Goal: Transaction & Acquisition: Purchase product/service

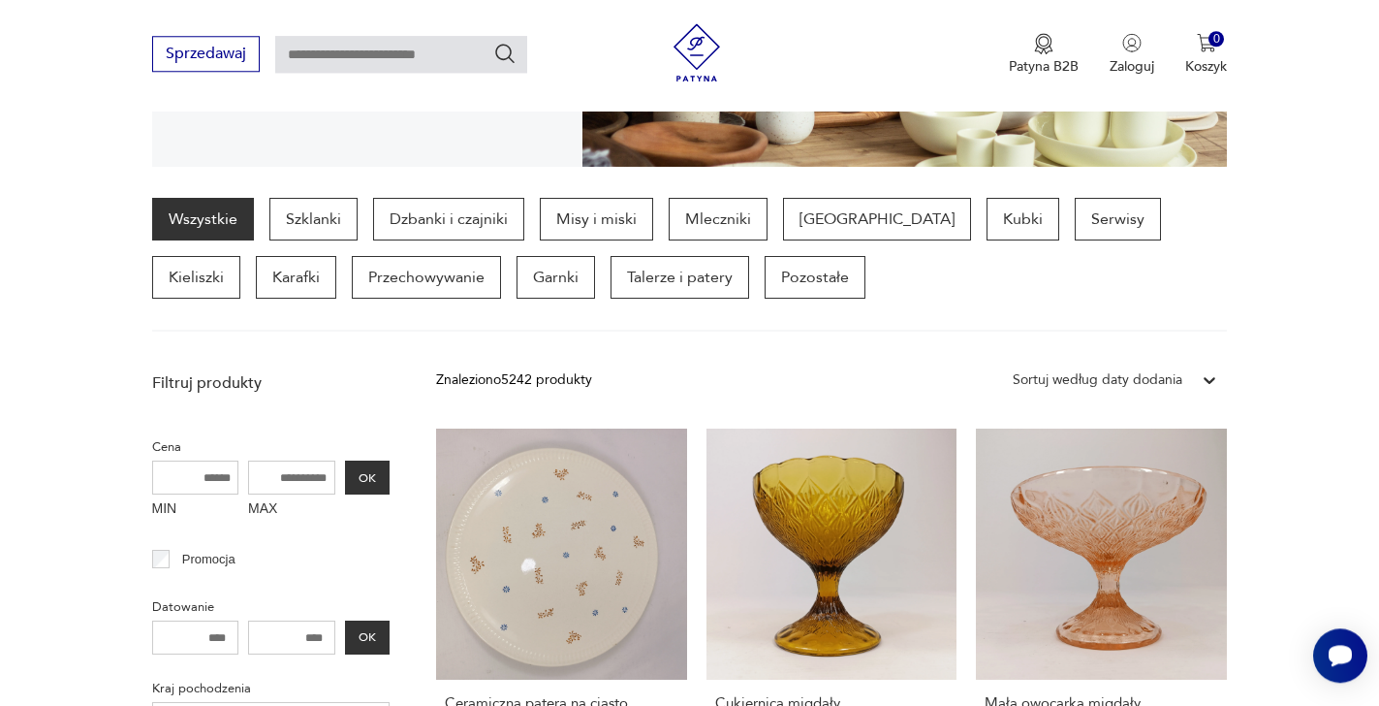
scroll to position [395, 0]
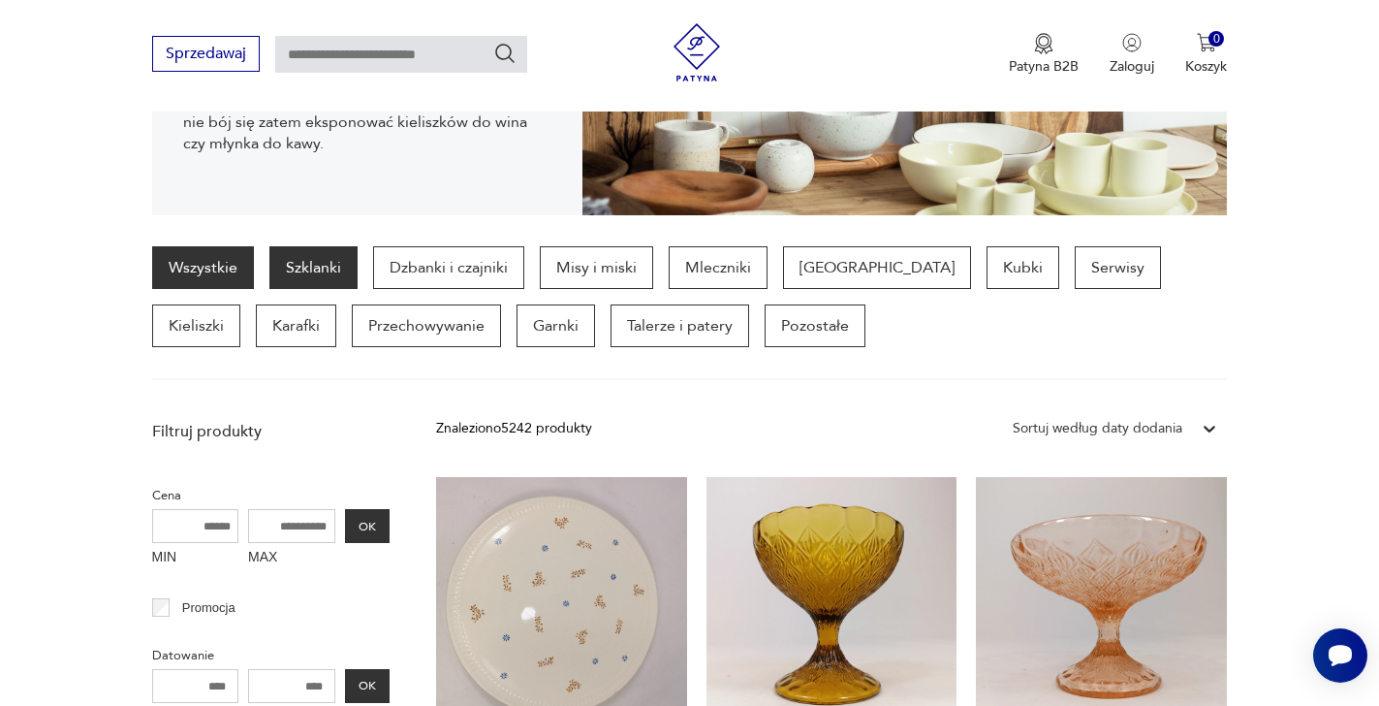
click at [323, 270] on p "Szklanki" at bounding box center [313, 267] width 88 height 43
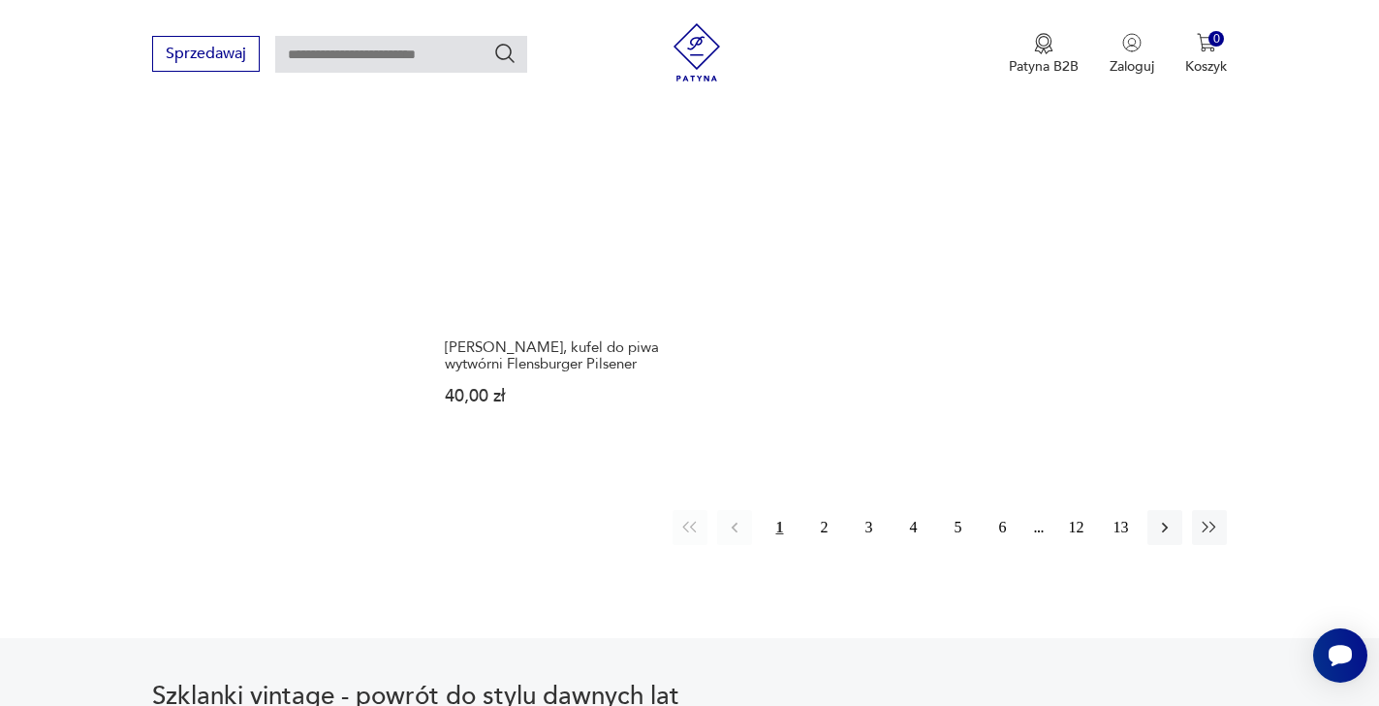
scroll to position [2789, 0]
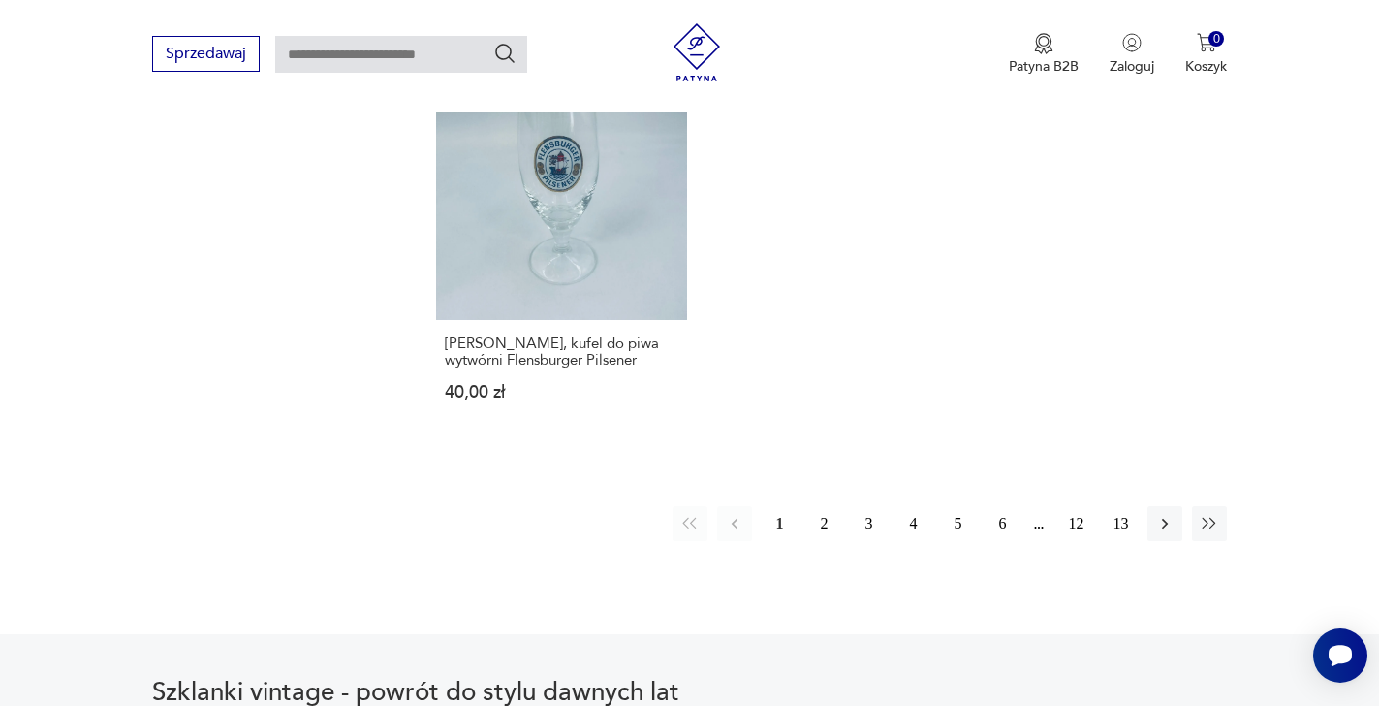
click at [825, 526] on button "2" at bounding box center [823, 523] width 35 height 35
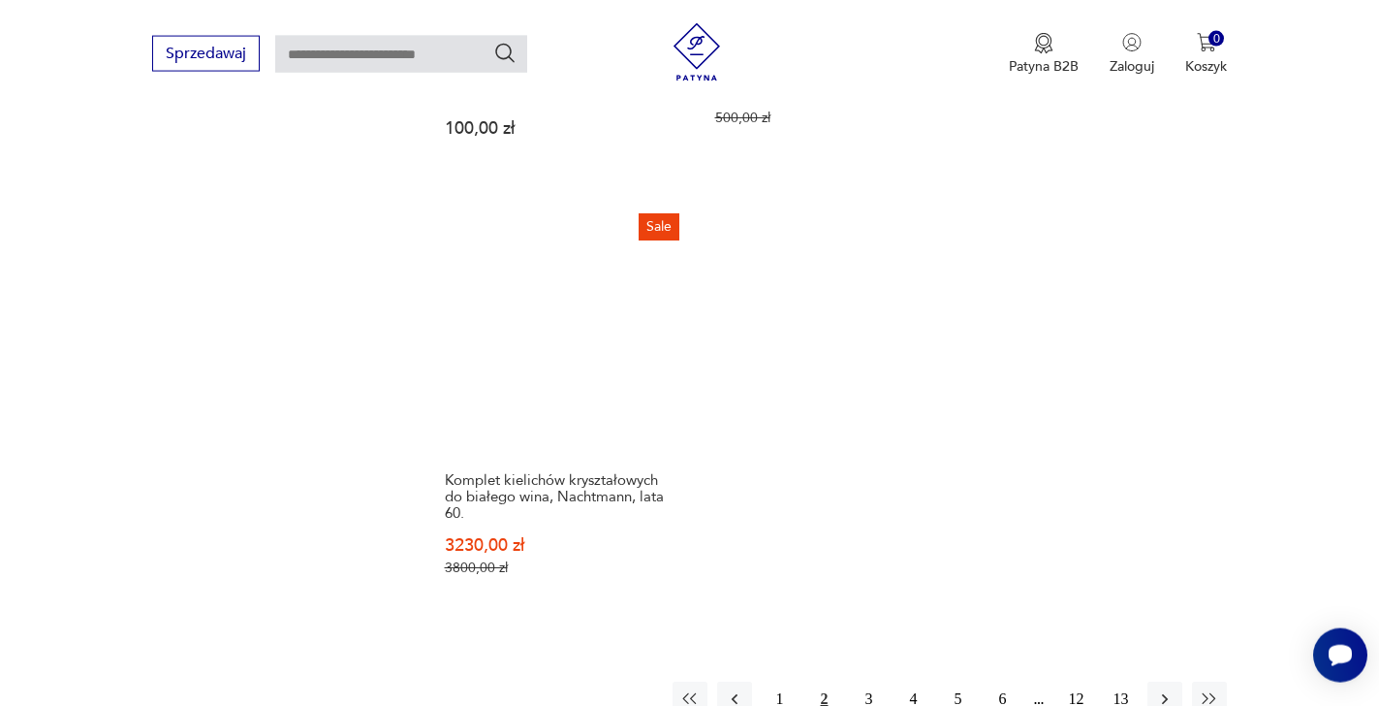
scroll to position [2888, 0]
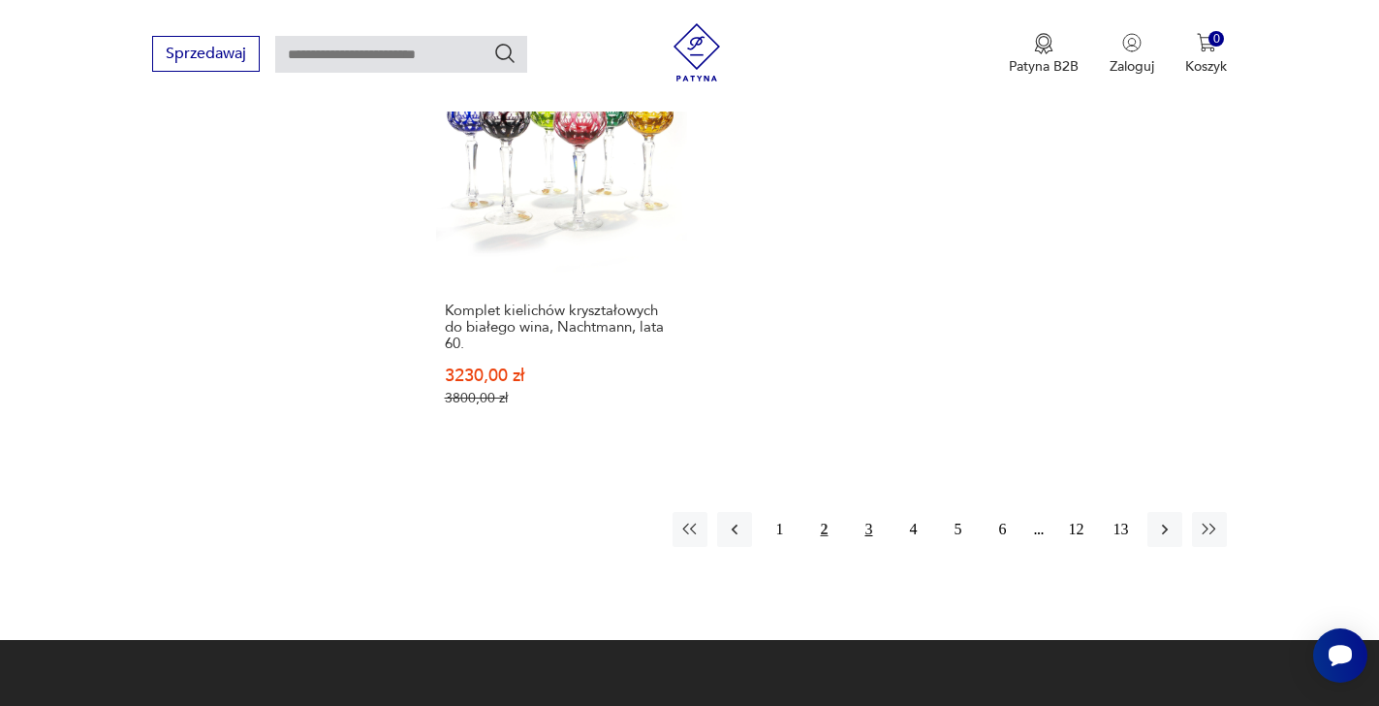
click at [871, 512] on button "3" at bounding box center [868, 529] width 35 height 35
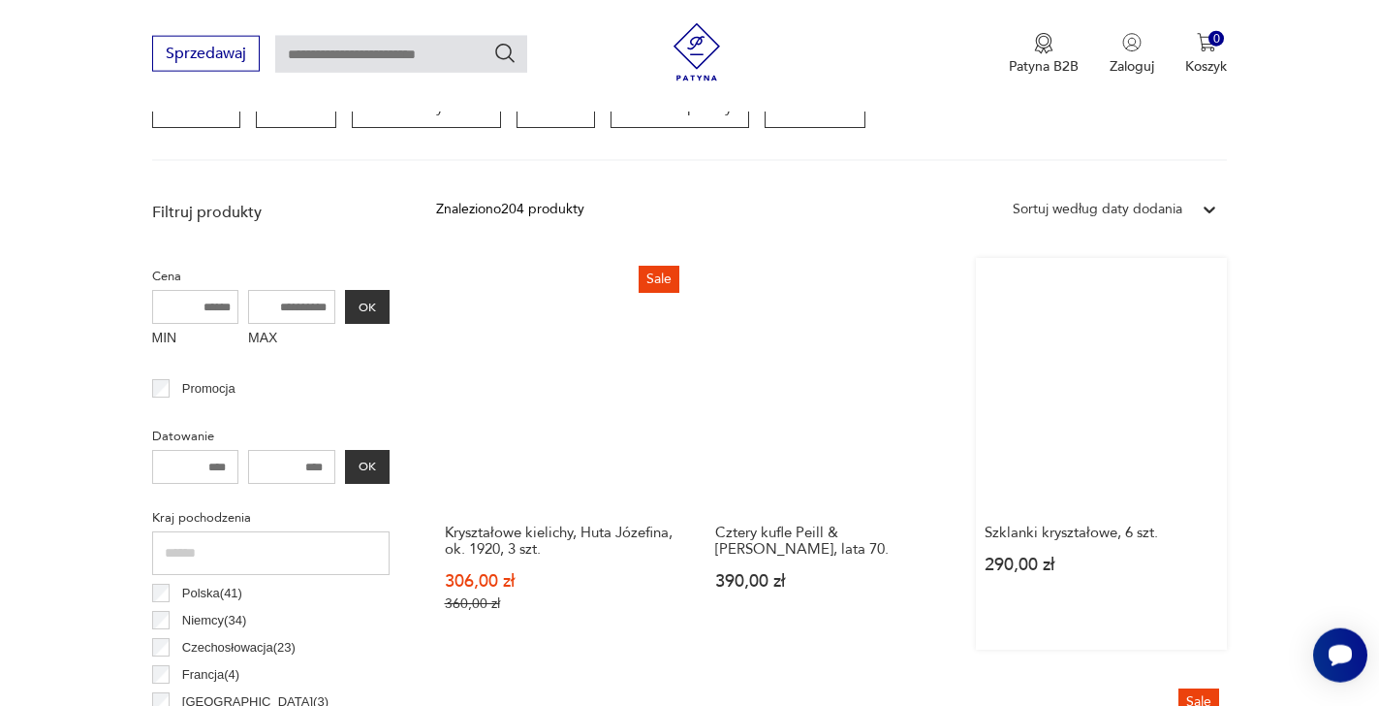
scroll to position [614, 0]
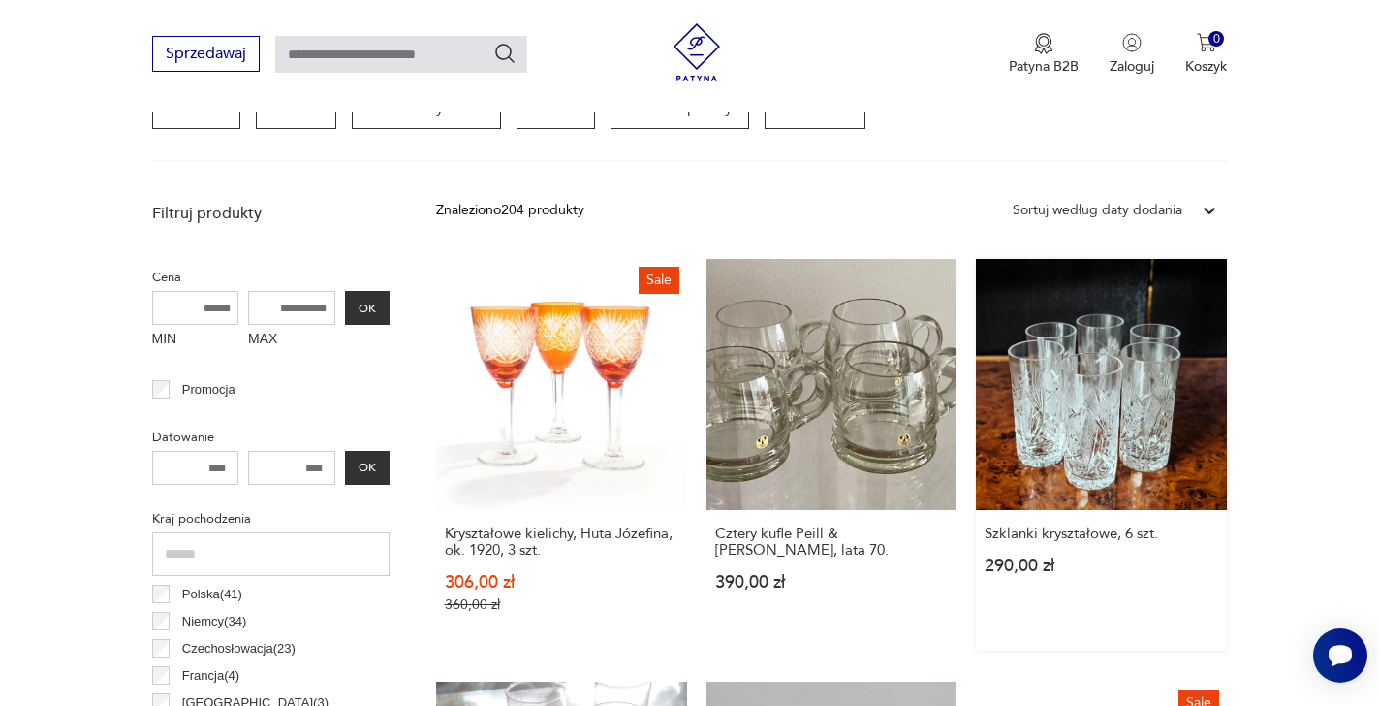
click at [1091, 443] on link "Szklanki kryształowe, 6 szt. 290,00 zł" at bounding box center [1101, 455] width 251 height 392
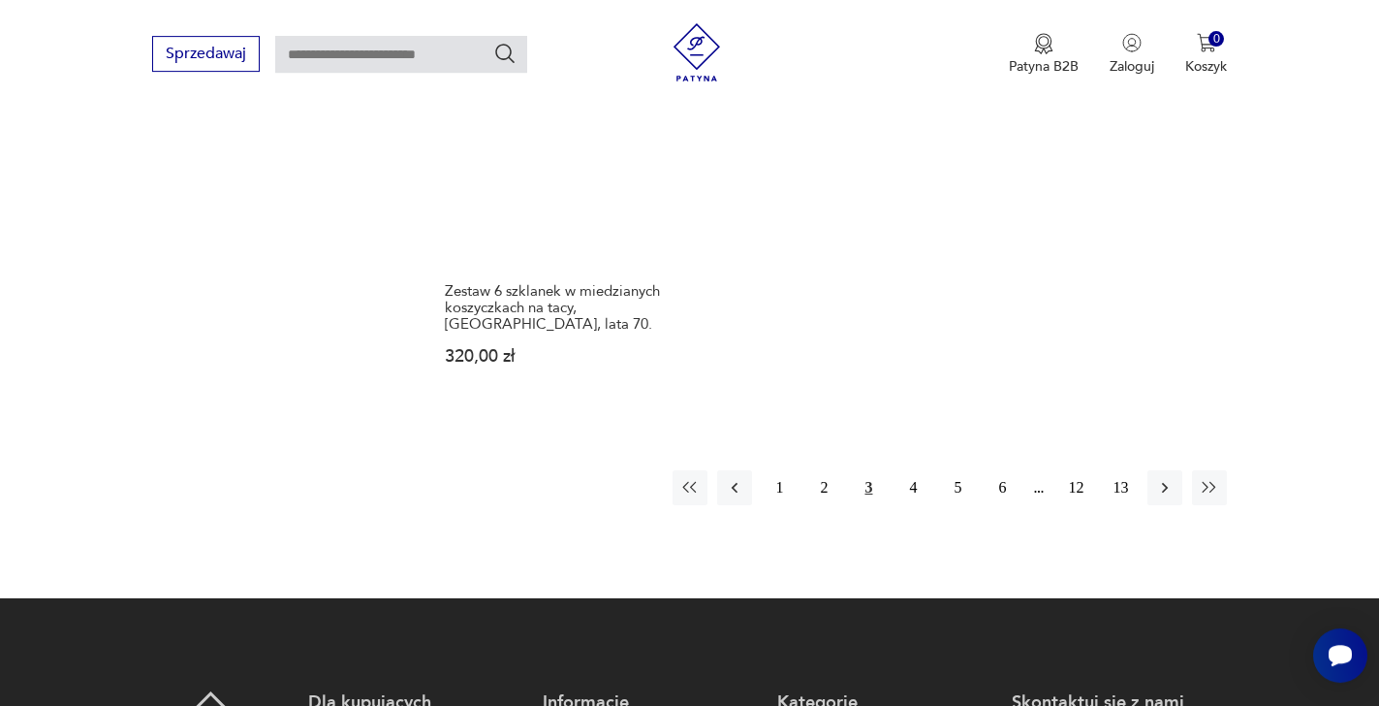
scroll to position [3007, 0]
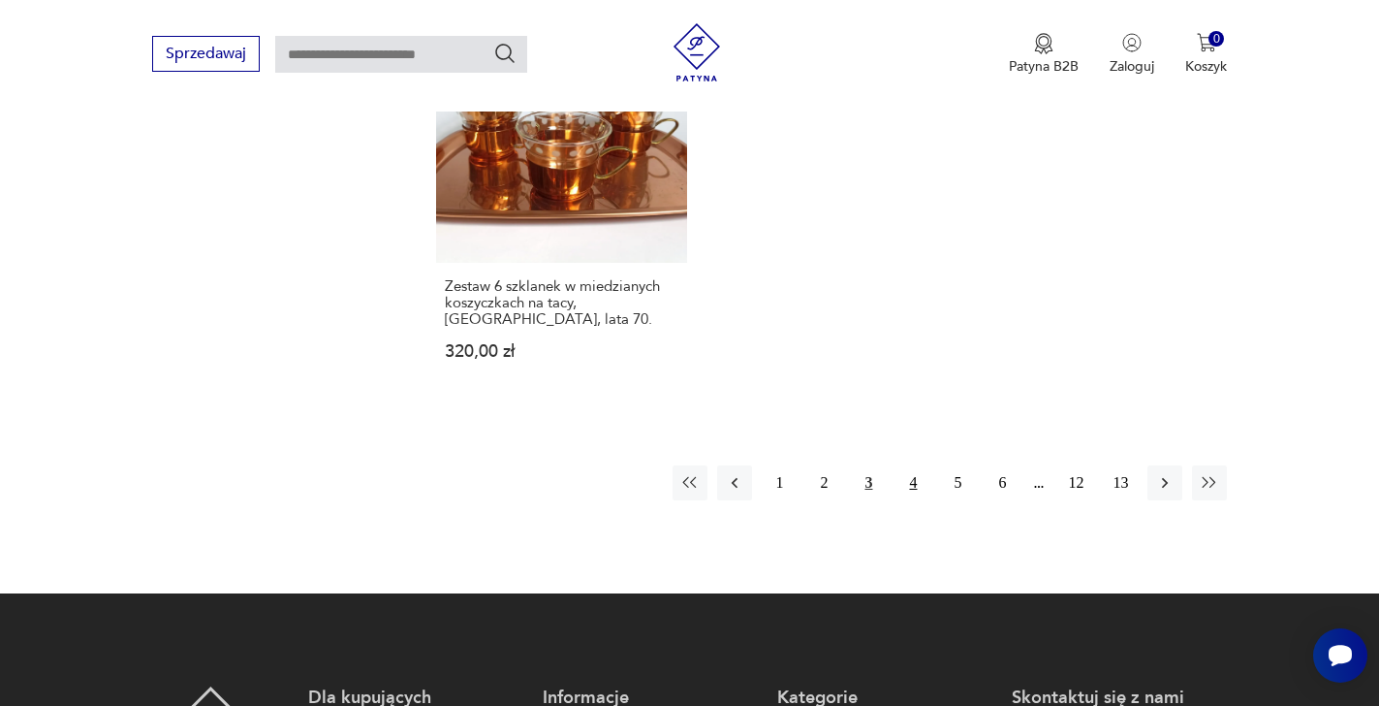
click at [913, 483] on button "4" at bounding box center [913, 482] width 35 height 35
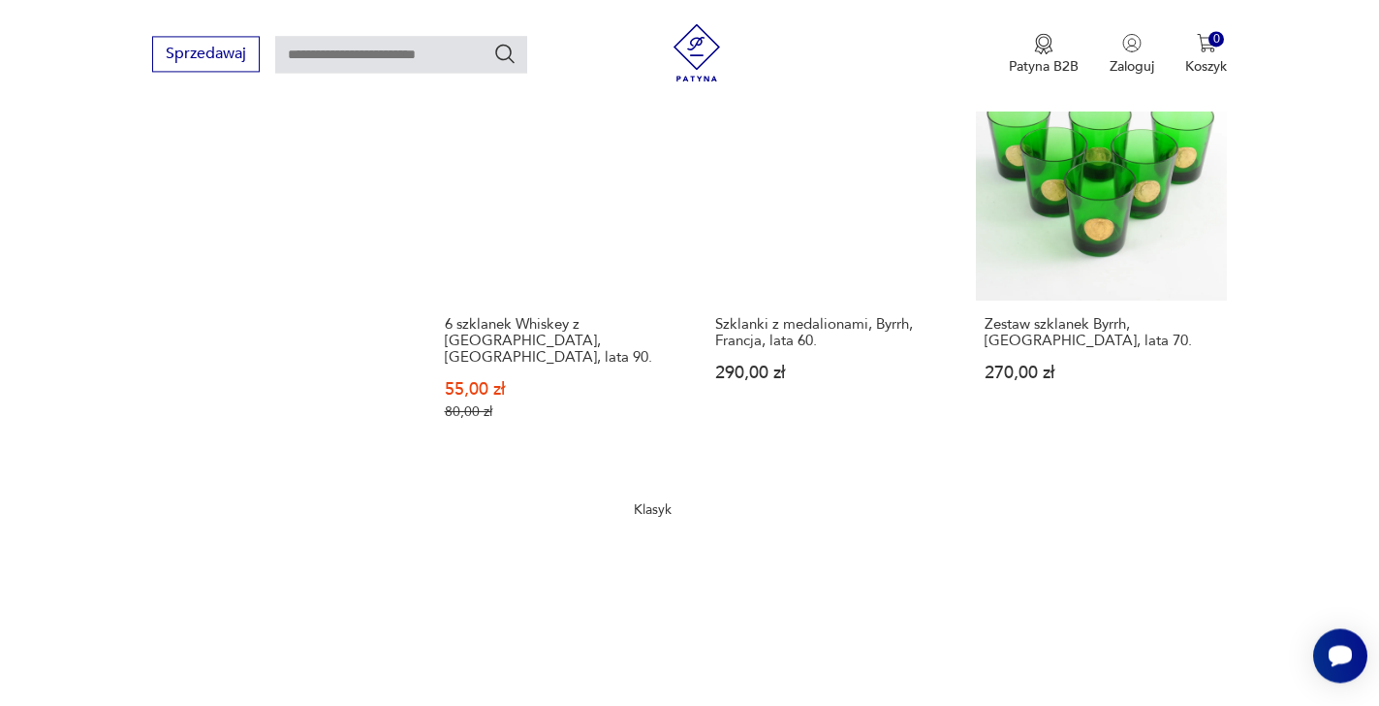
scroll to position [2689, 0]
